Goal: Information Seeking & Learning: Learn about a topic

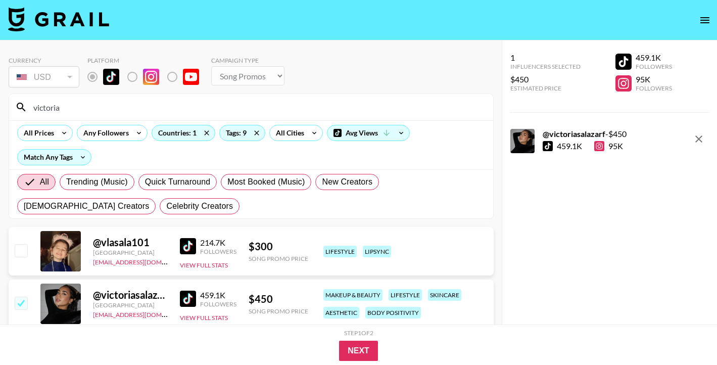
select select "Song"
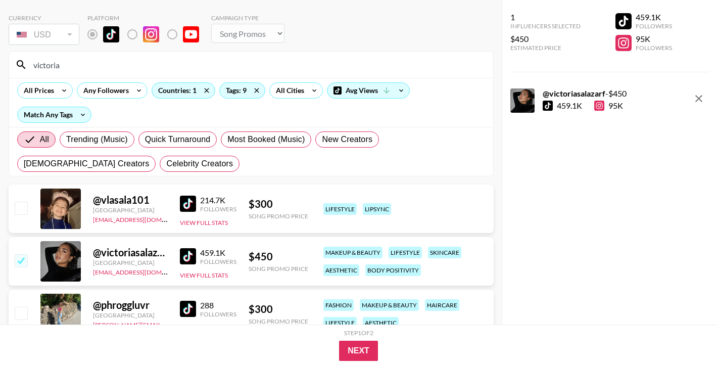
scroll to position [45, 0]
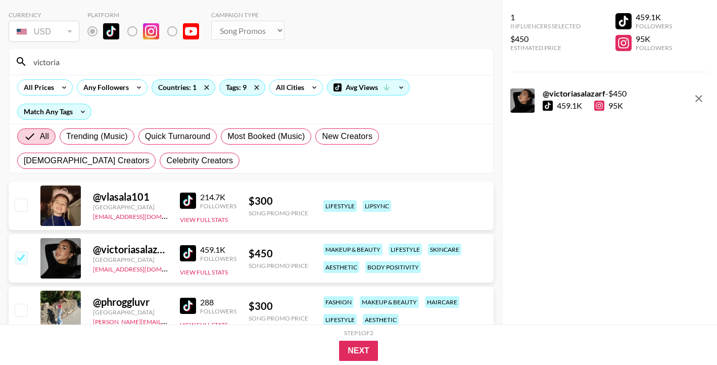
click at [170, 69] on input "victoria" at bounding box center [257, 62] width 460 height 16
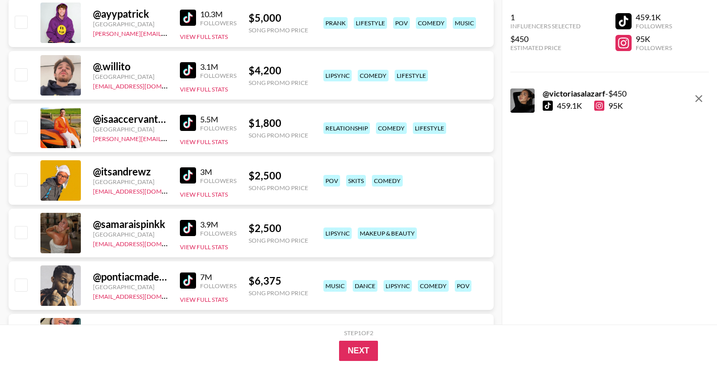
scroll to position [1175, 0]
click at [15, 233] on input "checkbox" at bounding box center [21, 231] width 12 height 12
checkbox input "true"
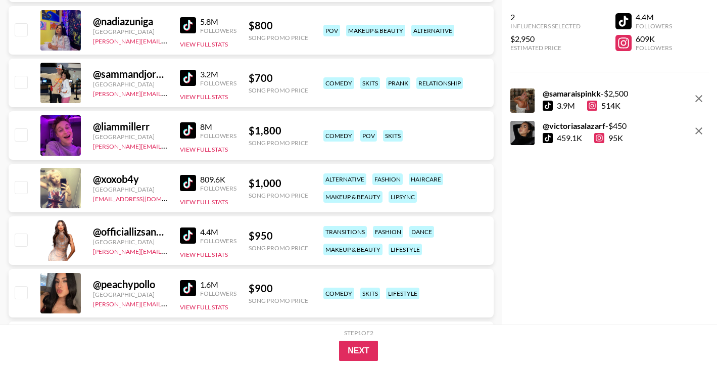
scroll to position [8787, 0]
click at [26, 233] on input "checkbox" at bounding box center [21, 239] width 12 height 12
checkbox input "true"
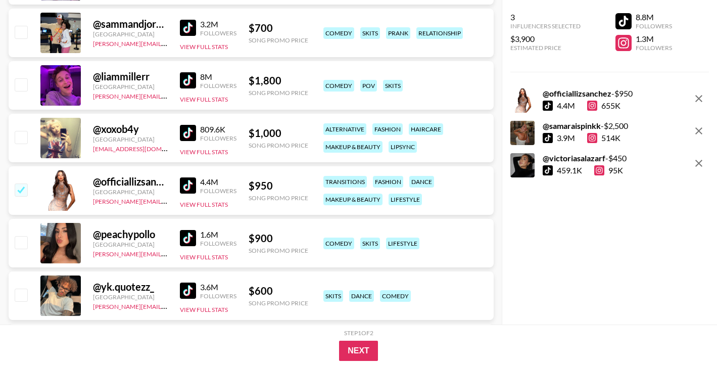
scroll to position [8839, 0]
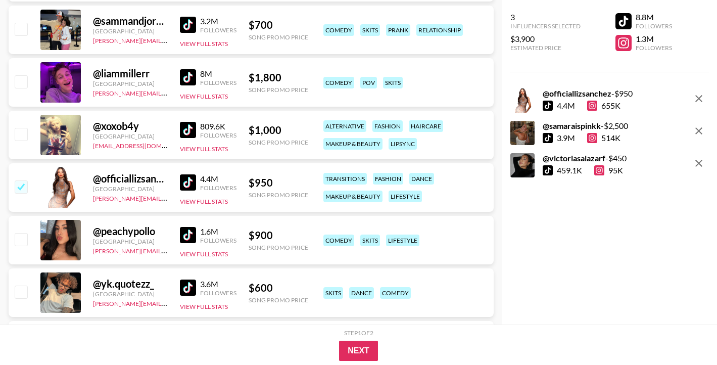
click at [18, 235] on input "checkbox" at bounding box center [21, 239] width 12 height 12
checkbox input "true"
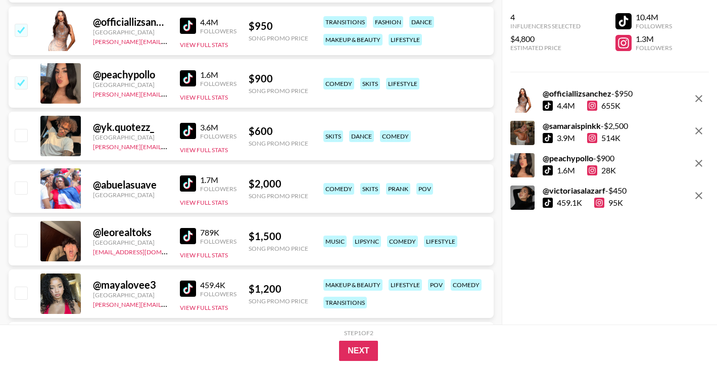
scroll to position [8996, 0]
click at [180, 288] on img at bounding box center [188, 288] width 16 height 16
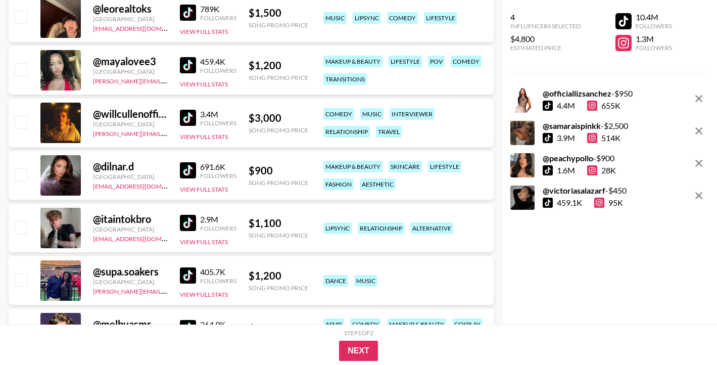
scroll to position [9217, 0]
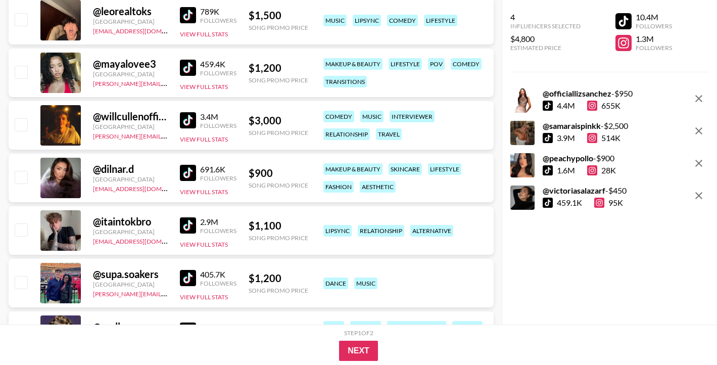
click at [184, 70] on img at bounding box center [188, 68] width 16 height 16
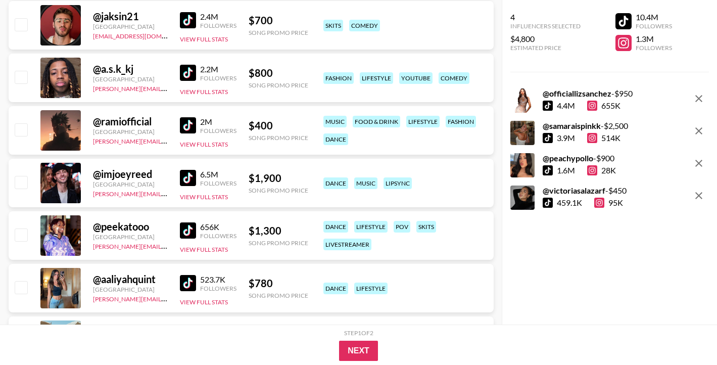
scroll to position [9611, 0]
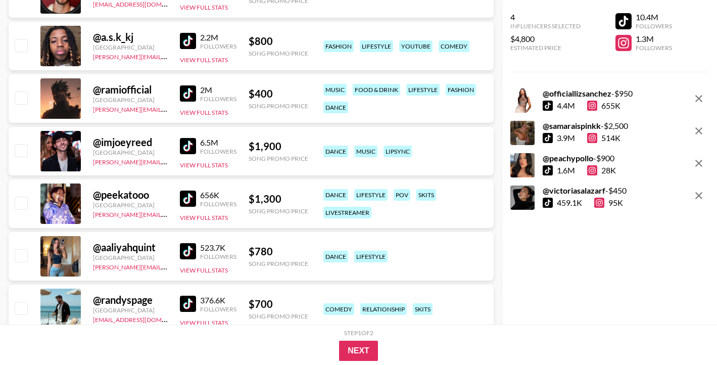
click at [183, 251] on img at bounding box center [188, 251] width 16 height 16
click at [20, 261] on input "checkbox" at bounding box center [21, 255] width 12 height 12
checkbox input "true"
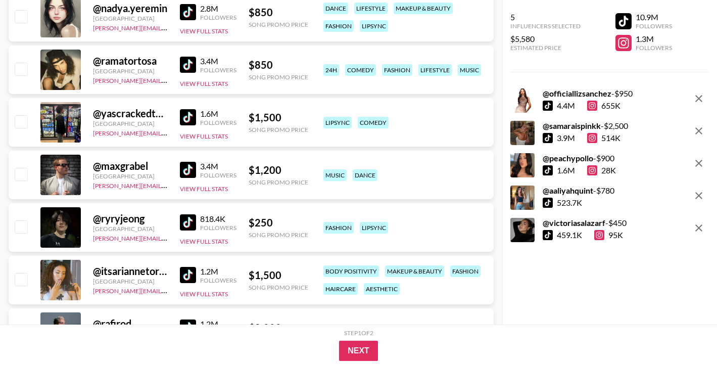
scroll to position [10378, 0]
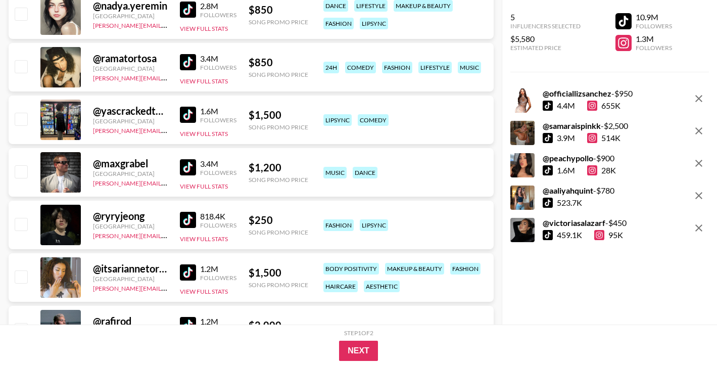
click at [181, 272] on img at bounding box center [188, 272] width 16 height 16
click at [22, 282] on input "checkbox" at bounding box center [21, 276] width 12 height 12
checkbox input "true"
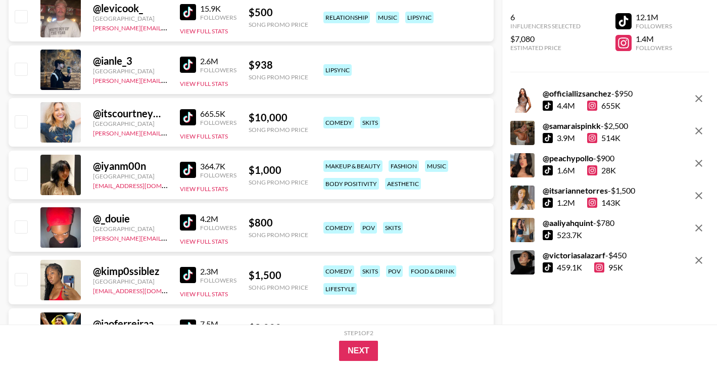
scroll to position [11218, 0]
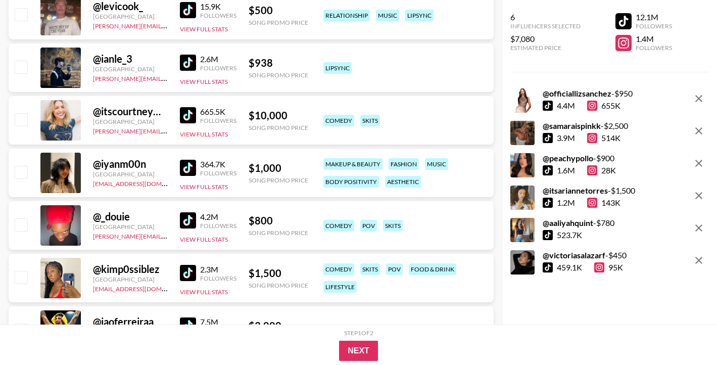
click at [182, 271] on img at bounding box center [188, 273] width 16 height 16
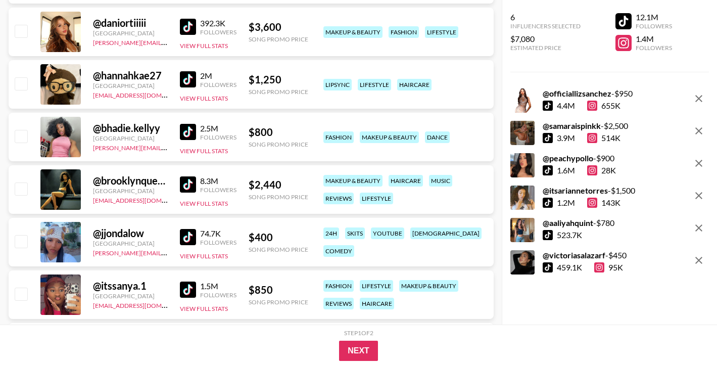
scroll to position [12097, 0]
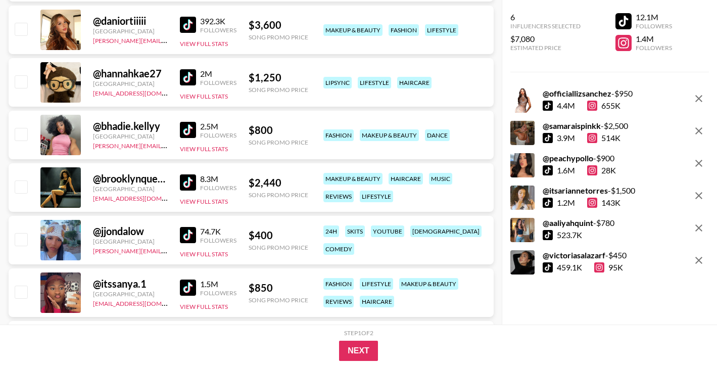
click at [178, 179] on div "@ brooklynqueen3 [GEOGRAPHIC_DATA] [EMAIL_ADDRESS][DOMAIN_NAME] 8.3M Followers …" at bounding box center [251, 187] width 485 height 49
click at [184, 182] on img at bounding box center [188, 182] width 16 height 16
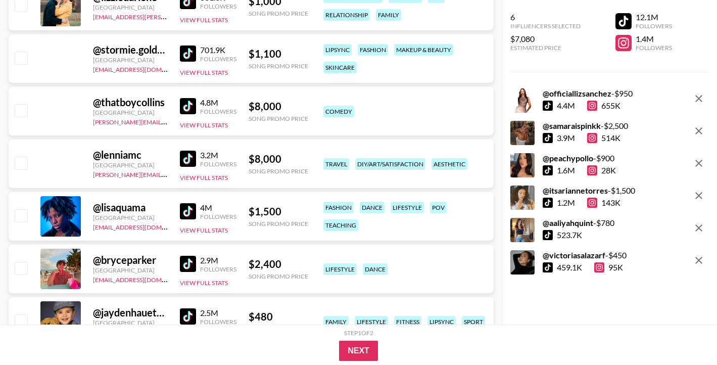
scroll to position [13645, 0]
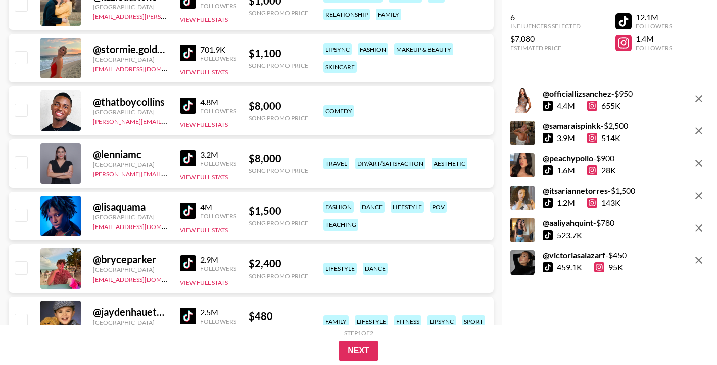
click at [185, 211] on img at bounding box center [188, 211] width 16 height 16
click at [21, 219] on input "checkbox" at bounding box center [21, 215] width 12 height 12
checkbox input "true"
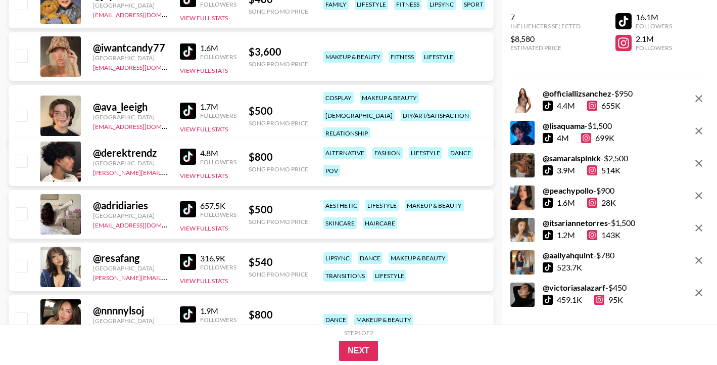
scroll to position [13963, 0]
click at [165, 197] on div "@ adridiaries [GEOGRAPHIC_DATA] [EMAIL_ADDRESS][DOMAIN_NAME] 657.5K Followers V…" at bounding box center [251, 213] width 485 height 49
click at [186, 206] on img at bounding box center [188, 209] width 16 height 16
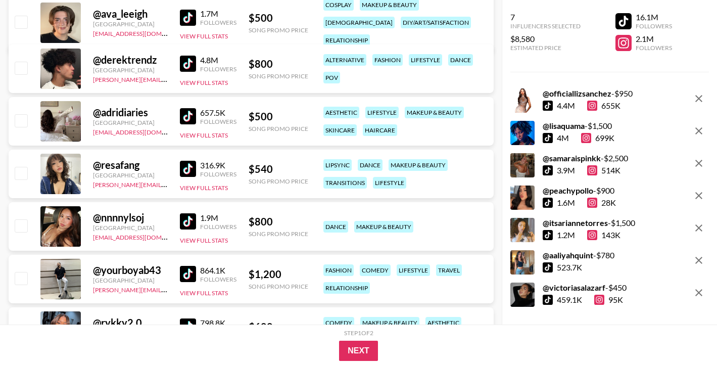
scroll to position [14063, 0]
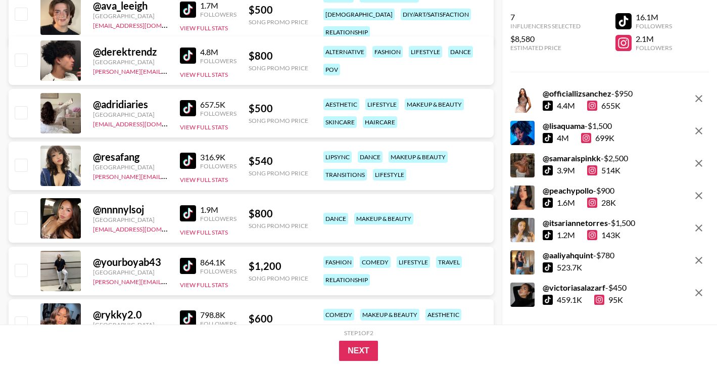
click at [183, 211] on img at bounding box center [188, 213] width 16 height 16
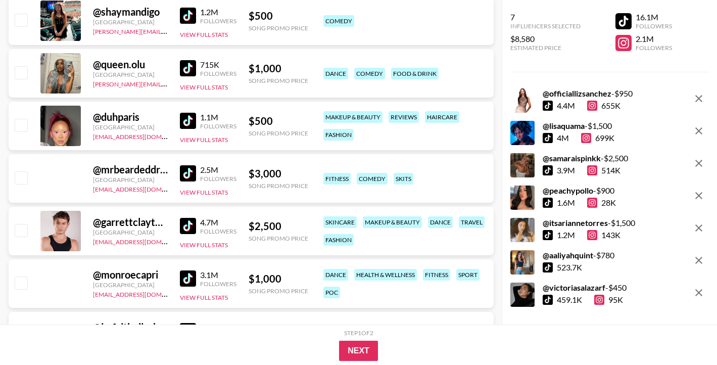
scroll to position [15207, 0]
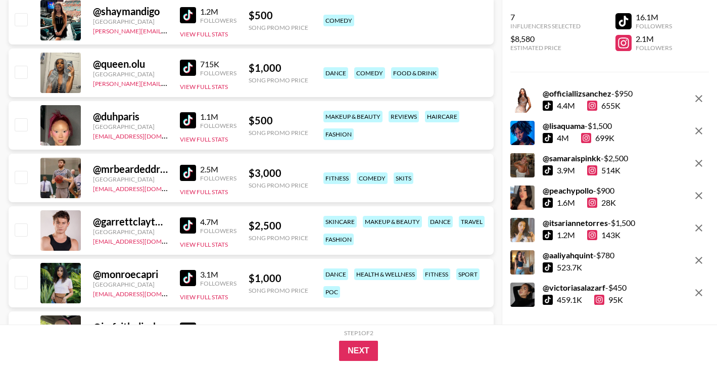
click at [190, 283] on img at bounding box center [188, 278] width 16 height 16
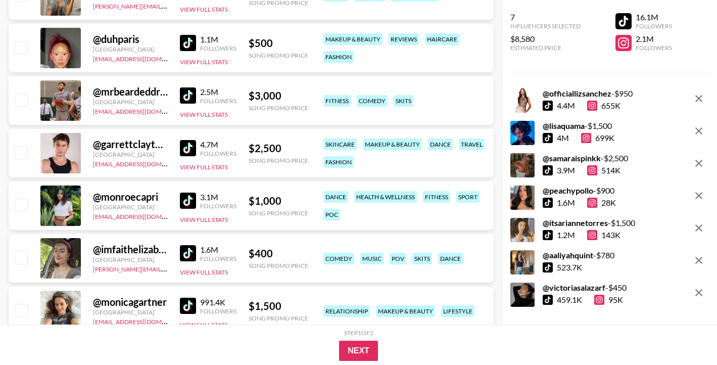
scroll to position [15302, 0]
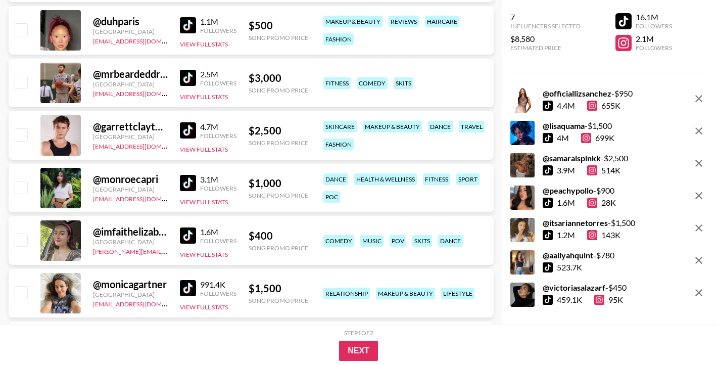
click at [193, 234] on img at bounding box center [188, 235] width 16 height 16
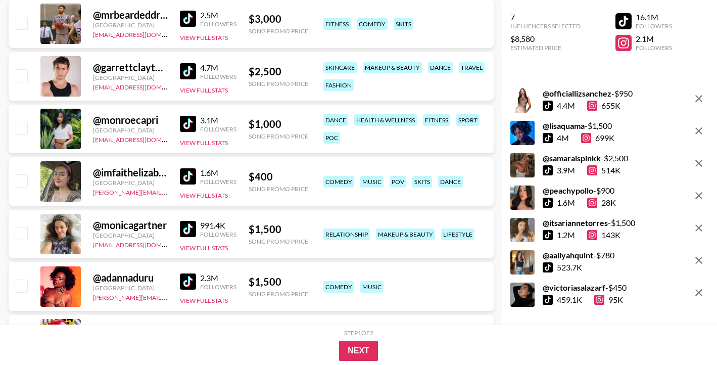
click at [195, 210] on div "@ monicagartner [GEOGRAPHIC_DATA] [EMAIL_ADDRESS][DOMAIN_NAME] 991.4K Followers…" at bounding box center [251, 234] width 485 height 49
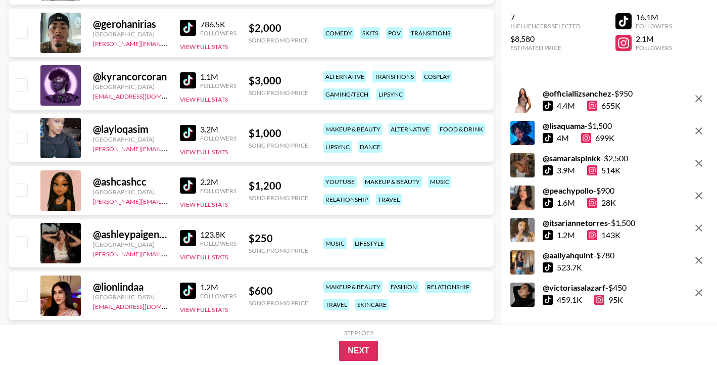
scroll to position [15843, 0]
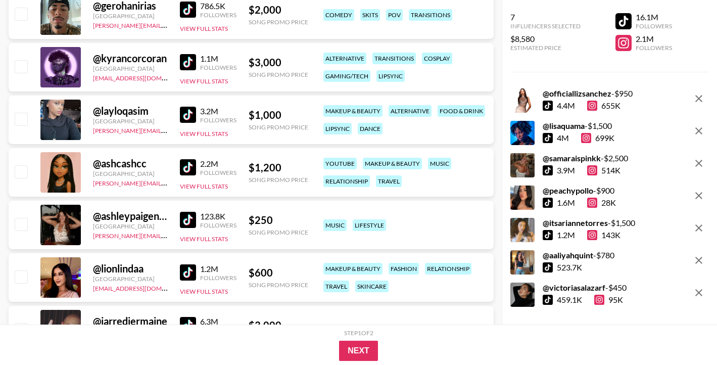
click at [185, 216] on img at bounding box center [188, 220] width 16 height 16
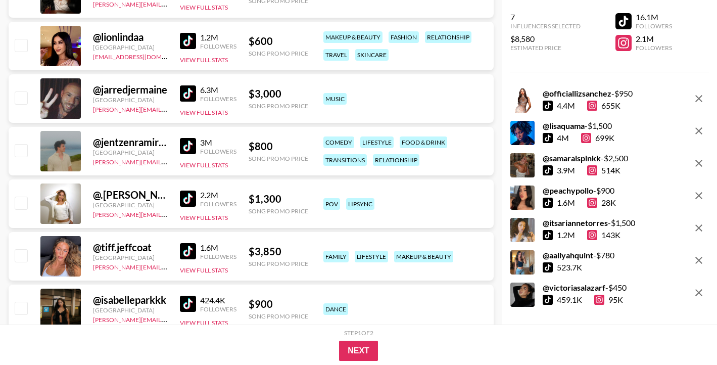
scroll to position [16078, 0]
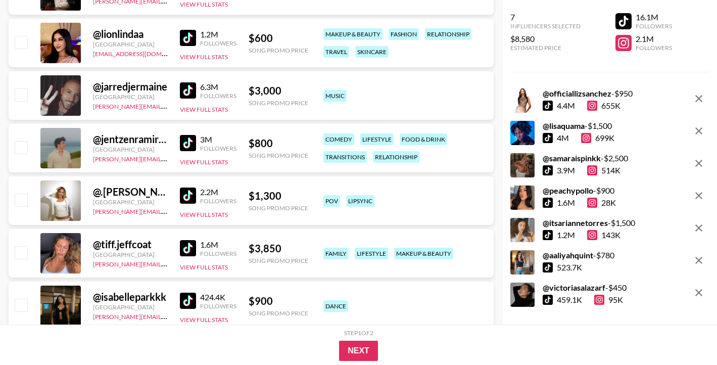
click at [186, 252] on img at bounding box center [188, 248] width 16 height 16
click at [188, 252] on img at bounding box center [188, 248] width 16 height 16
click at [15, 248] on input "checkbox" at bounding box center [21, 252] width 12 height 12
checkbox input "true"
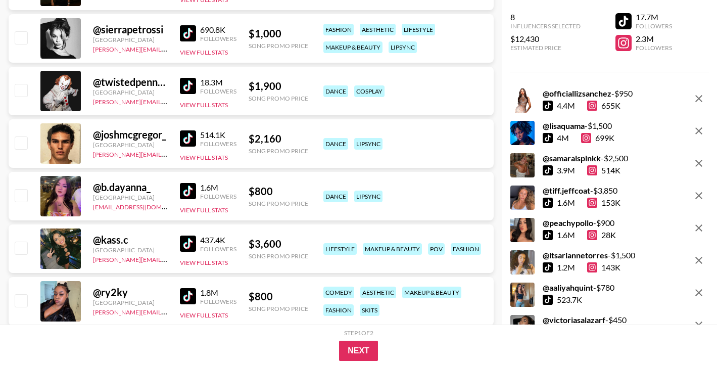
scroll to position [16494, 0]
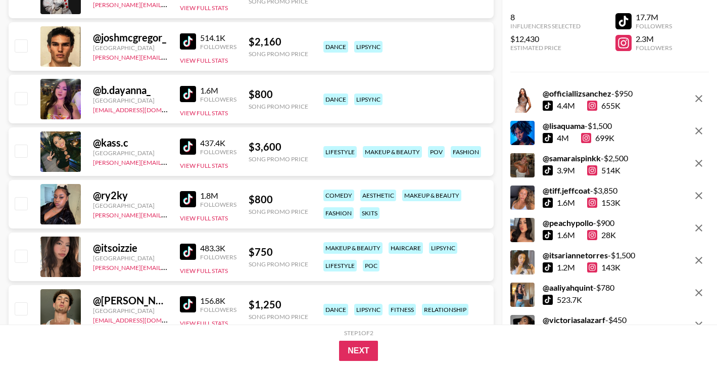
click at [196, 199] on img at bounding box center [188, 199] width 16 height 16
